Goal: Task Accomplishment & Management: Use online tool/utility

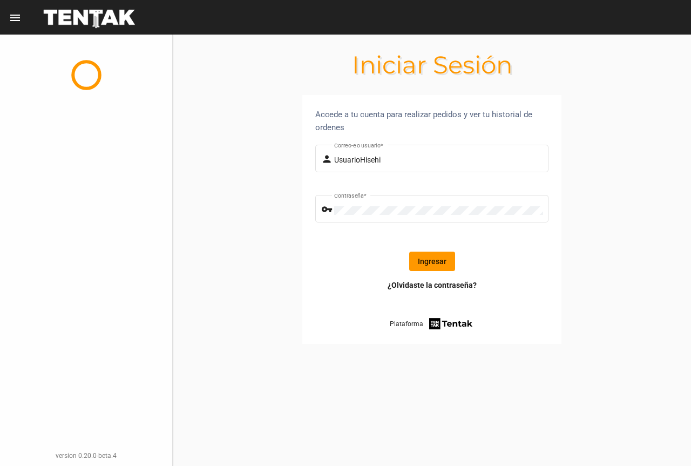
click at [419, 255] on button "Ingresar" at bounding box center [432, 260] width 46 height 19
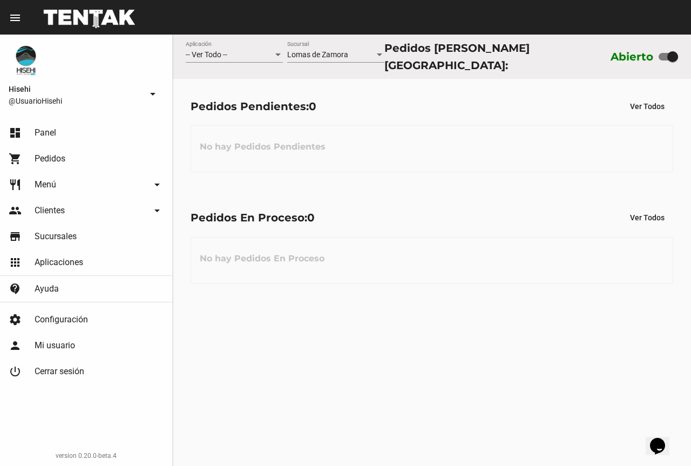
click at [182, 7] on mat-toolbar "menu Resumen" at bounding box center [345, 17] width 691 height 35
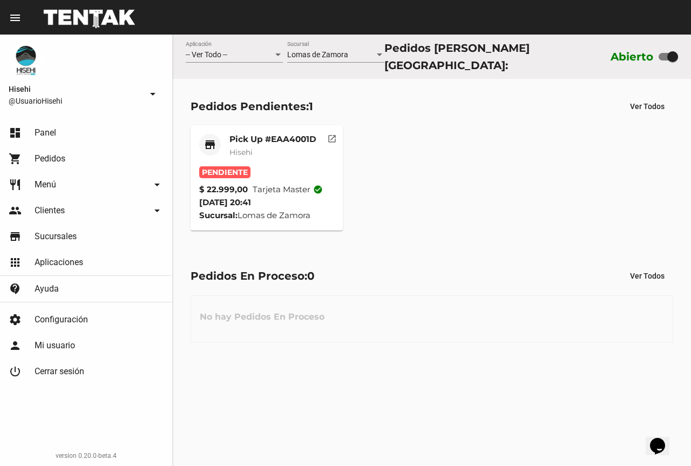
click at [274, 139] on mat-card-title "Pick Up #EAA4001D" at bounding box center [272, 139] width 87 height 11
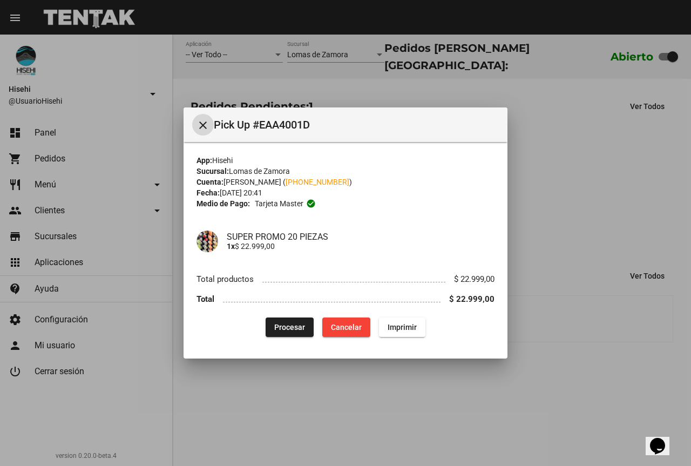
click at [288, 315] on div "App: Hisehi Sucursal: Lomas de Zamora Cuenta: Patricia Bracca ( +54 1124543526 …" at bounding box center [345, 246] width 298 height 182
click at [274, 317] on div "App: Hisehi Sucursal: Lomas de Zamora Cuenta: Patricia Bracca ( +54 1124543526 …" at bounding box center [345, 246] width 298 height 182
click at [274, 317] on button "Procesar" at bounding box center [290, 326] width 48 height 19
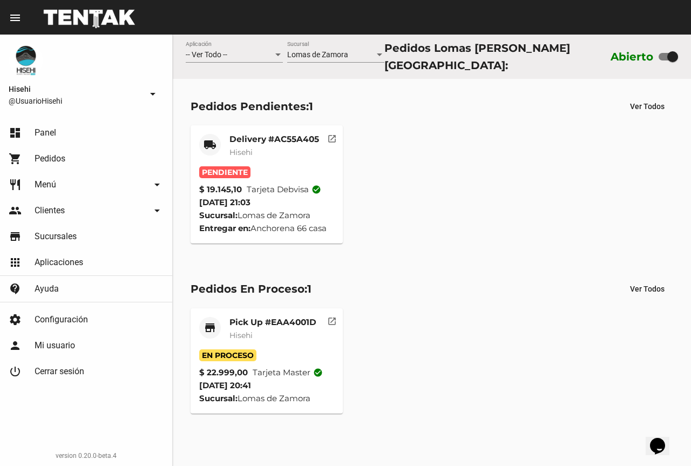
click at [270, 147] on mat-card-subtitle "Hisehi" at bounding box center [274, 152] width 90 height 11
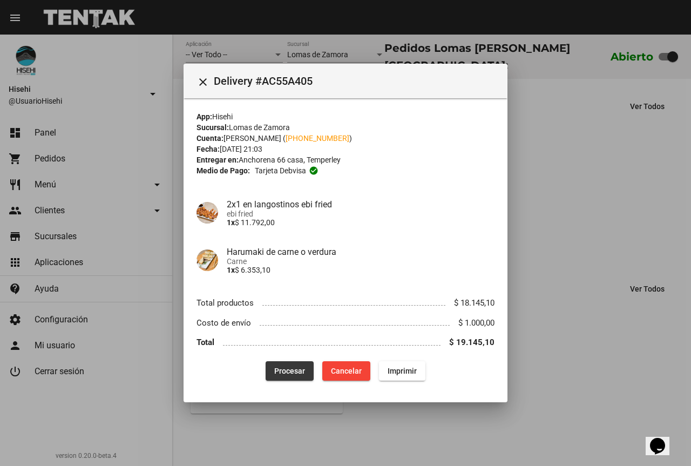
click at [285, 363] on button "Procesar" at bounding box center [290, 370] width 48 height 19
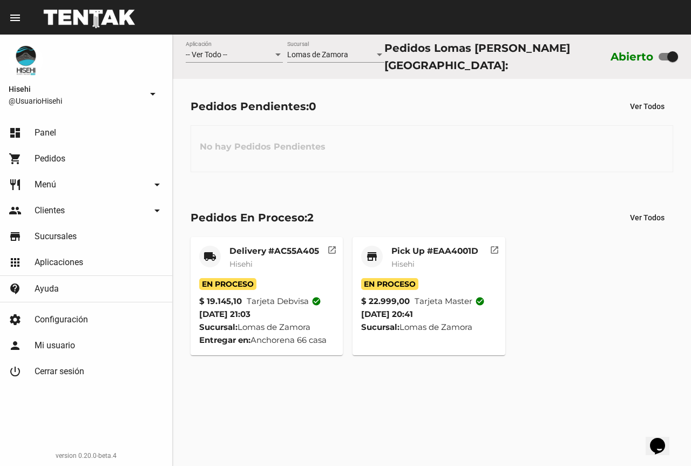
click at [248, 270] on div "Delivery #AC55A405 Hisehi" at bounding box center [274, 262] width 90 height 32
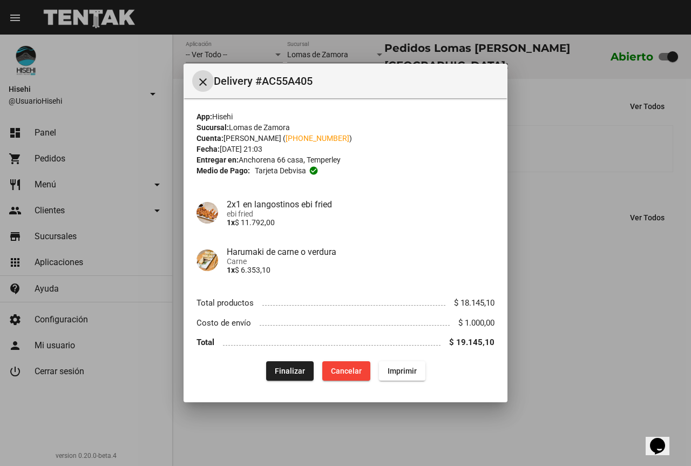
click at [209, 83] on mat-icon "close" at bounding box center [202, 82] width 13 height 13
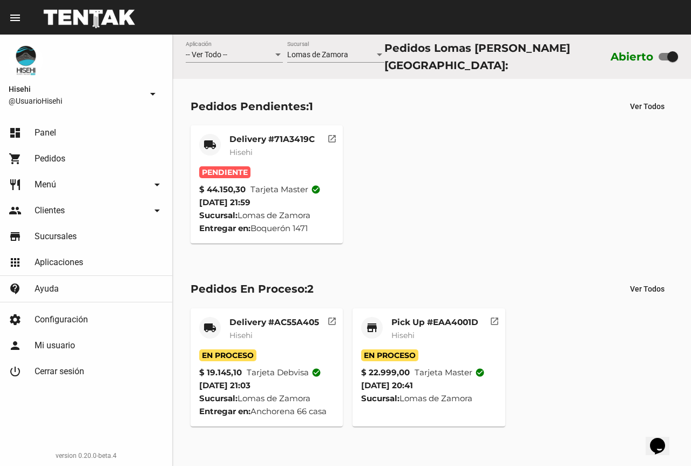
click at [281, 162] on div "Delivery #71A3419C Hisehi" at bounding box center [271, 150] width 85 height 32
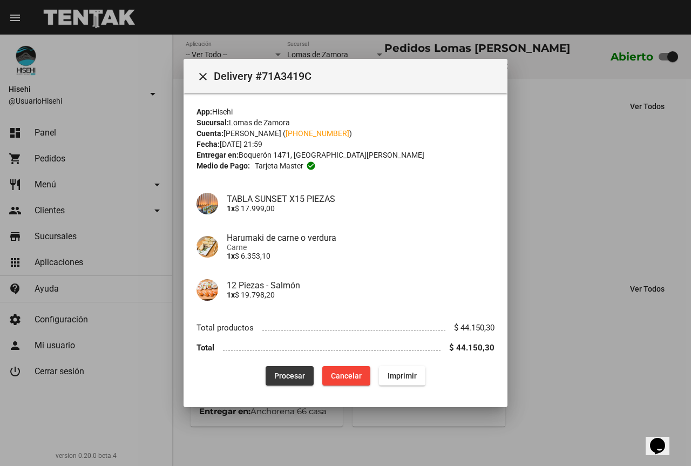
click at [278, 370] on button "Procesar" at bounding box center [290, 375] width 48 height 19
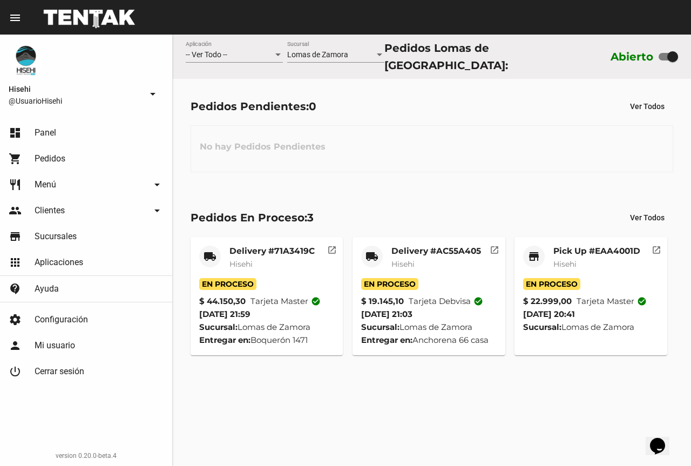
click at [298, 270] on div "Delivery #71A3419C Hisehi" at bounding box center [271, 262] width 85 height 32
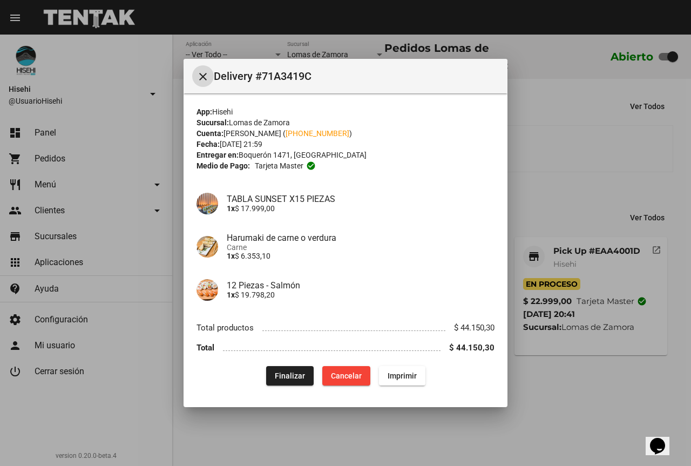
click at [209, 75] on mat-icon "close" at bounding box center [202, 76] width 13 height 13
